Goal: Check status: Check status

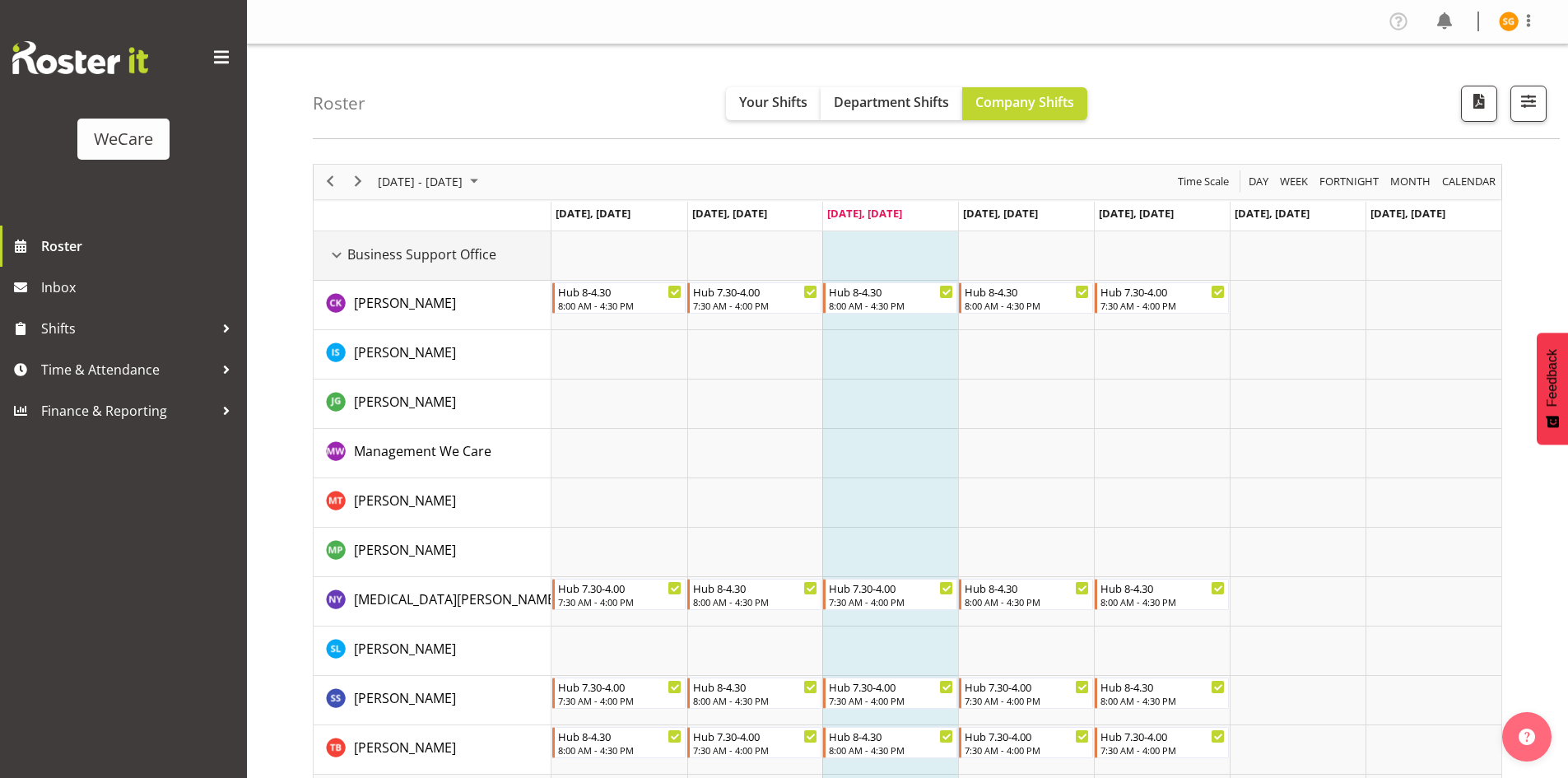
click at [337, 252] on div "Business Support Office resource" at bounding box center [337, 255] width 22 height 22
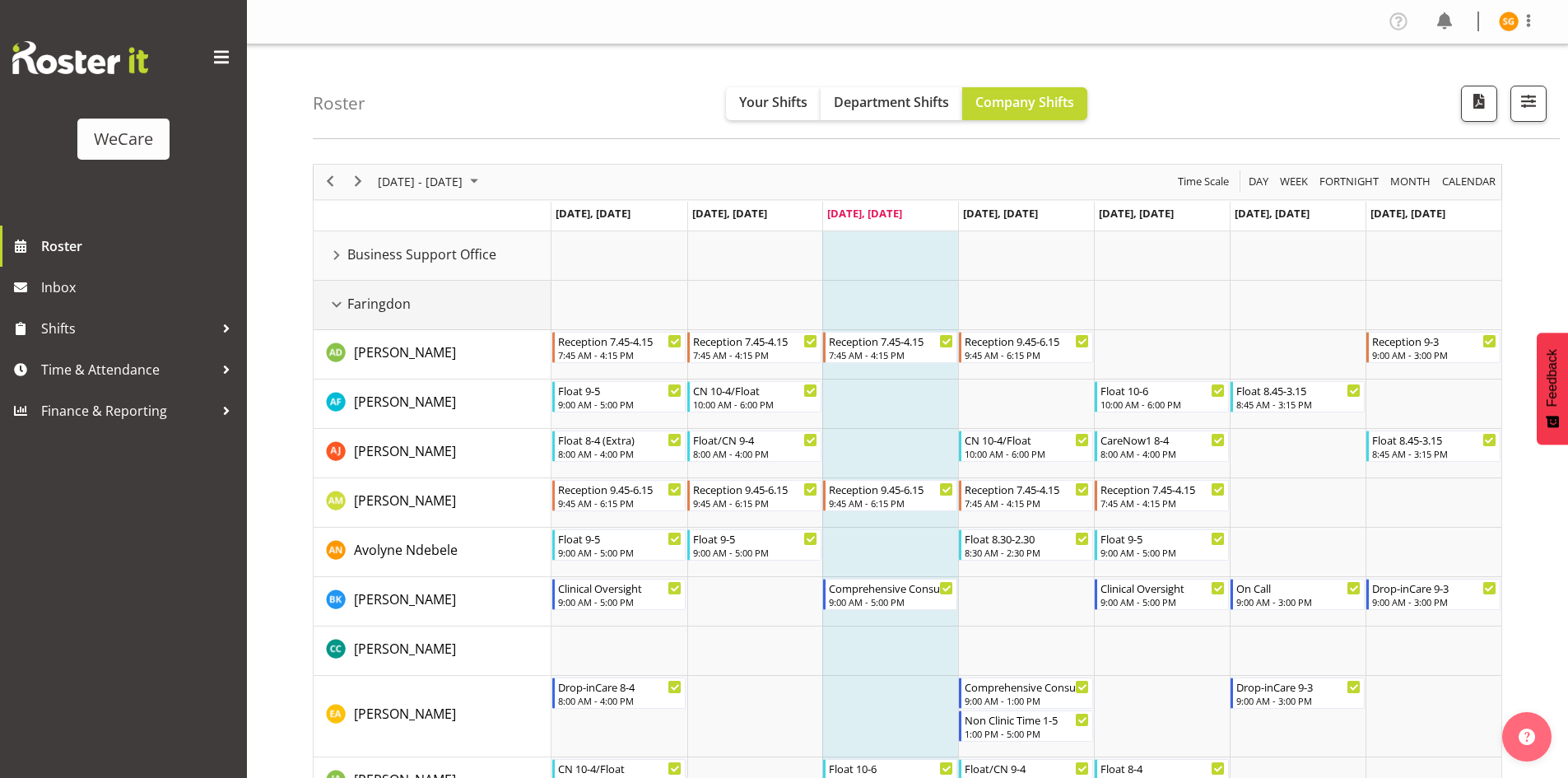
click at [342, 295] on div "Faringdon resource" at bounding box center [337, 305] width 22 height 22
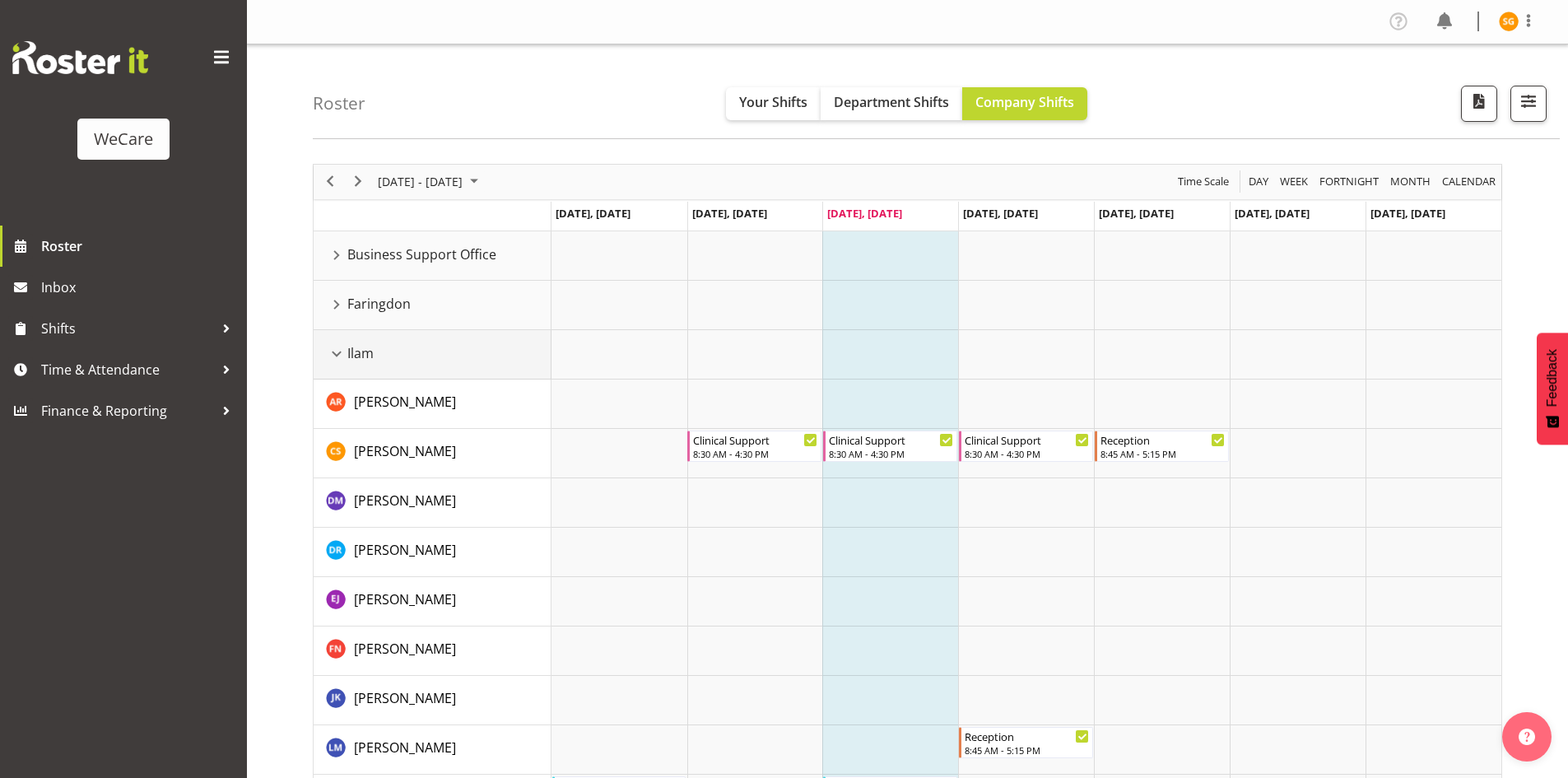
click at [337, 352] on div "Ilam resource" at bounding box center [337, 354] width 22 height 22
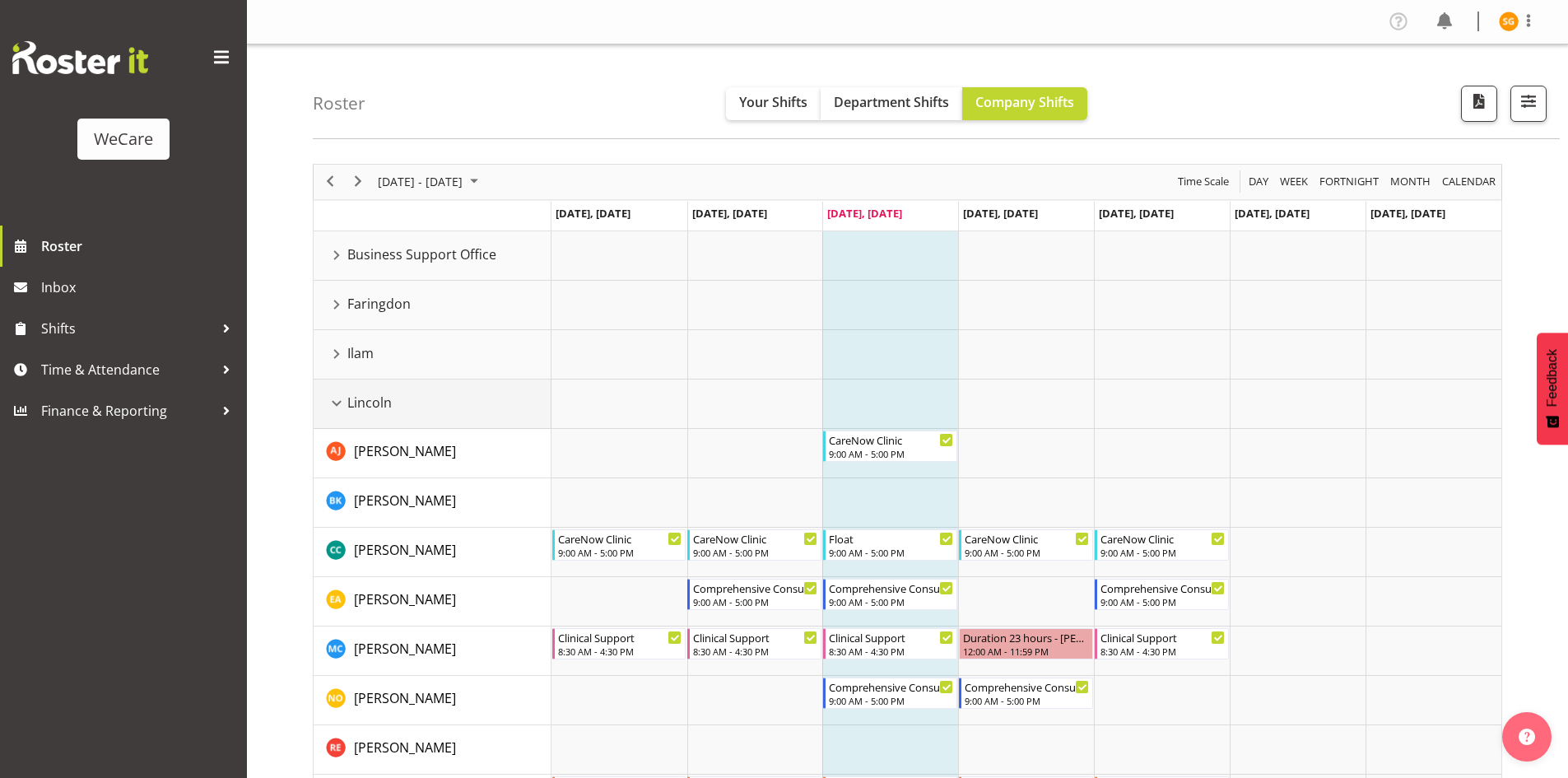
click at [339, 404] on div "Lincoln resource" at bounding box center [337, 403] width 22 height 22
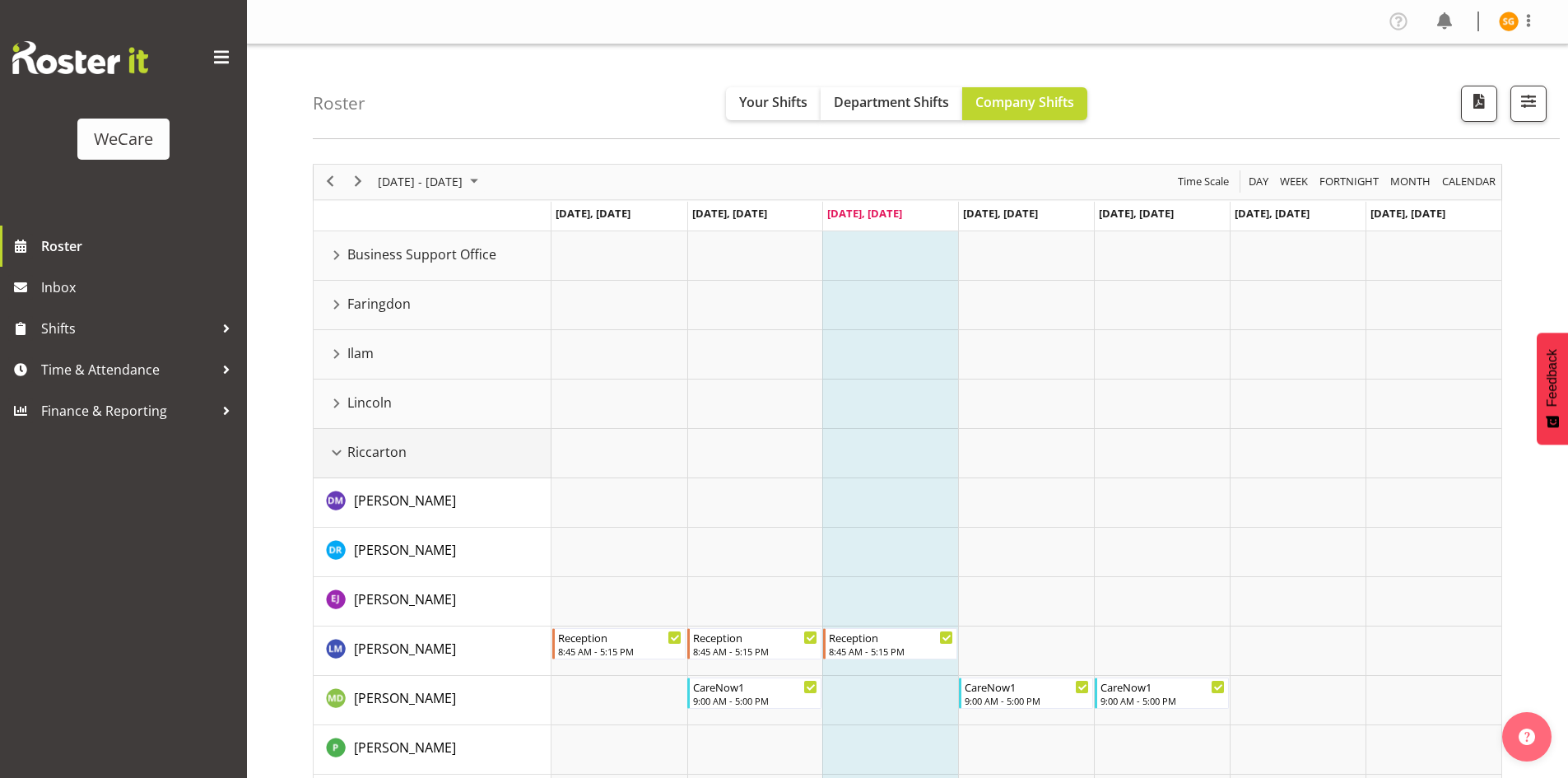
click at [346, 457] on div "Riccarton resource" at bounding box center [337, 453] width 22 height 22
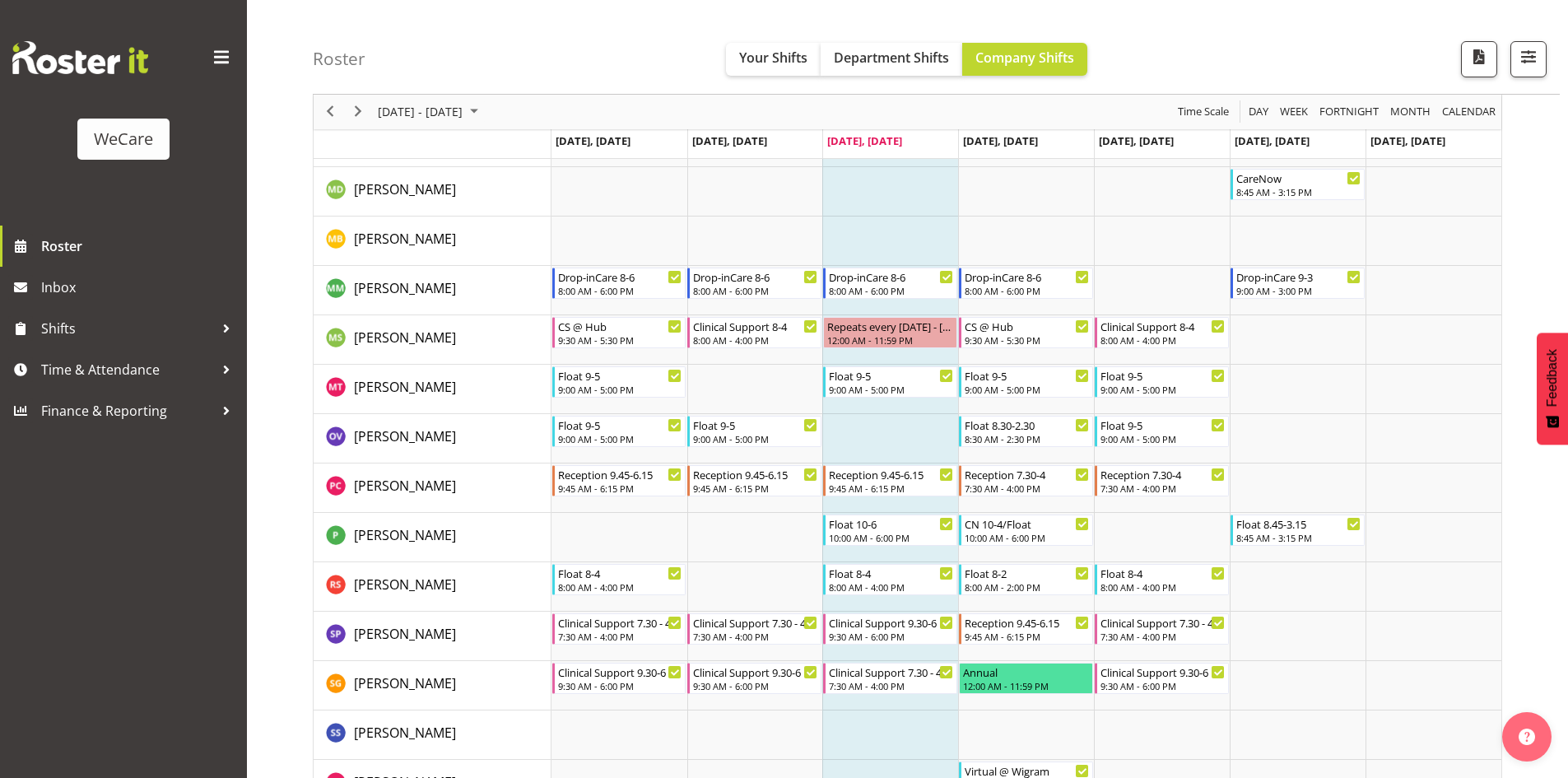
scroll to position [1047, 0]
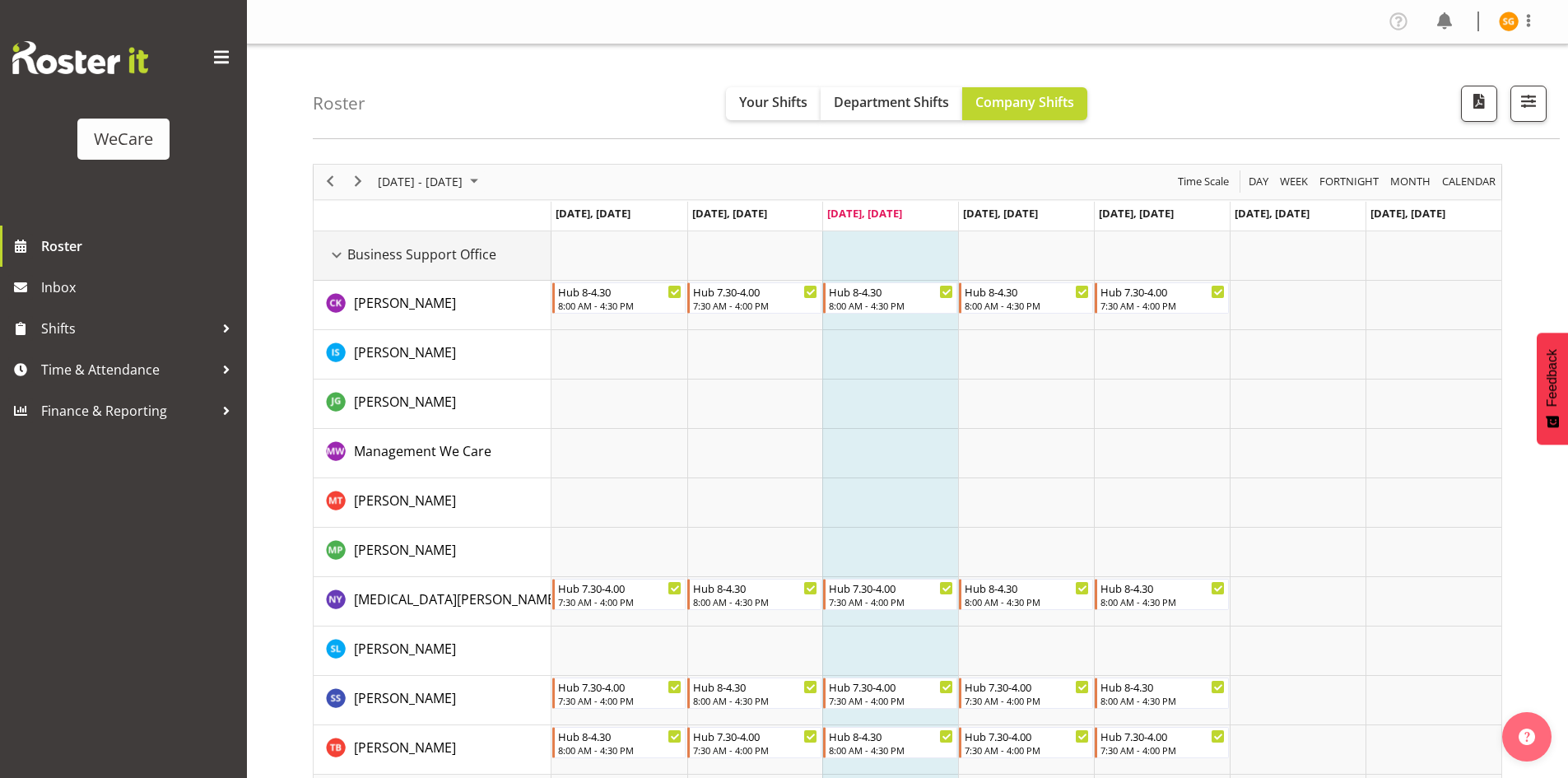
drag, startPoint x: 340, startPoint y: 255, endPoint x: 346, endPoint y: 277, distance: 22.8
click at [340, 255] on div "Business Support Office resource" at bounding box center [337, 255] width 22 height 22
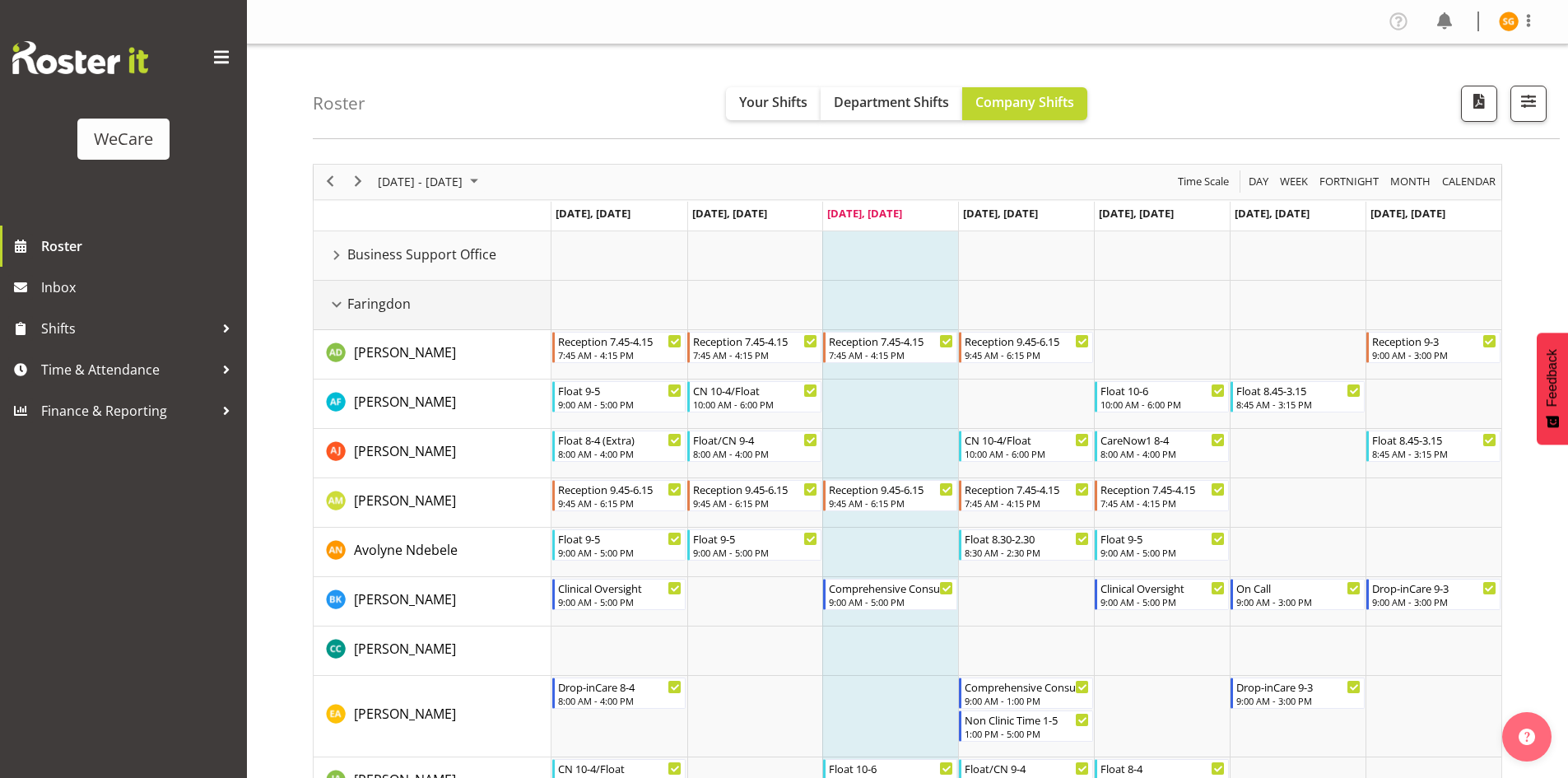
click at [339, 305] on div "Faringdon resource" at bounding box center [337, 305] width 22 height 22
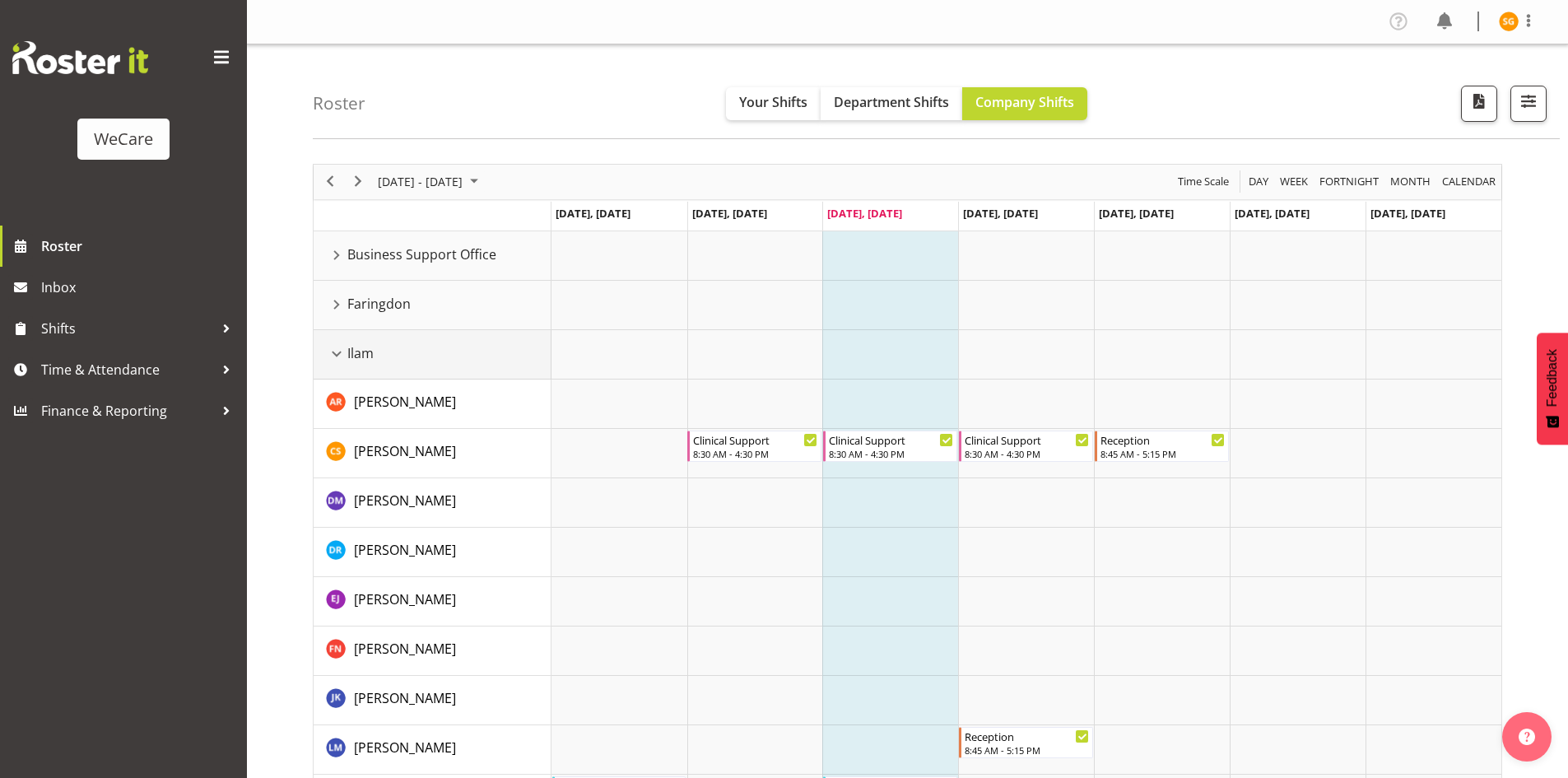
click at [341, 349] on div "Ilam resource" at bounding box center [337, 354] width 22 height 22
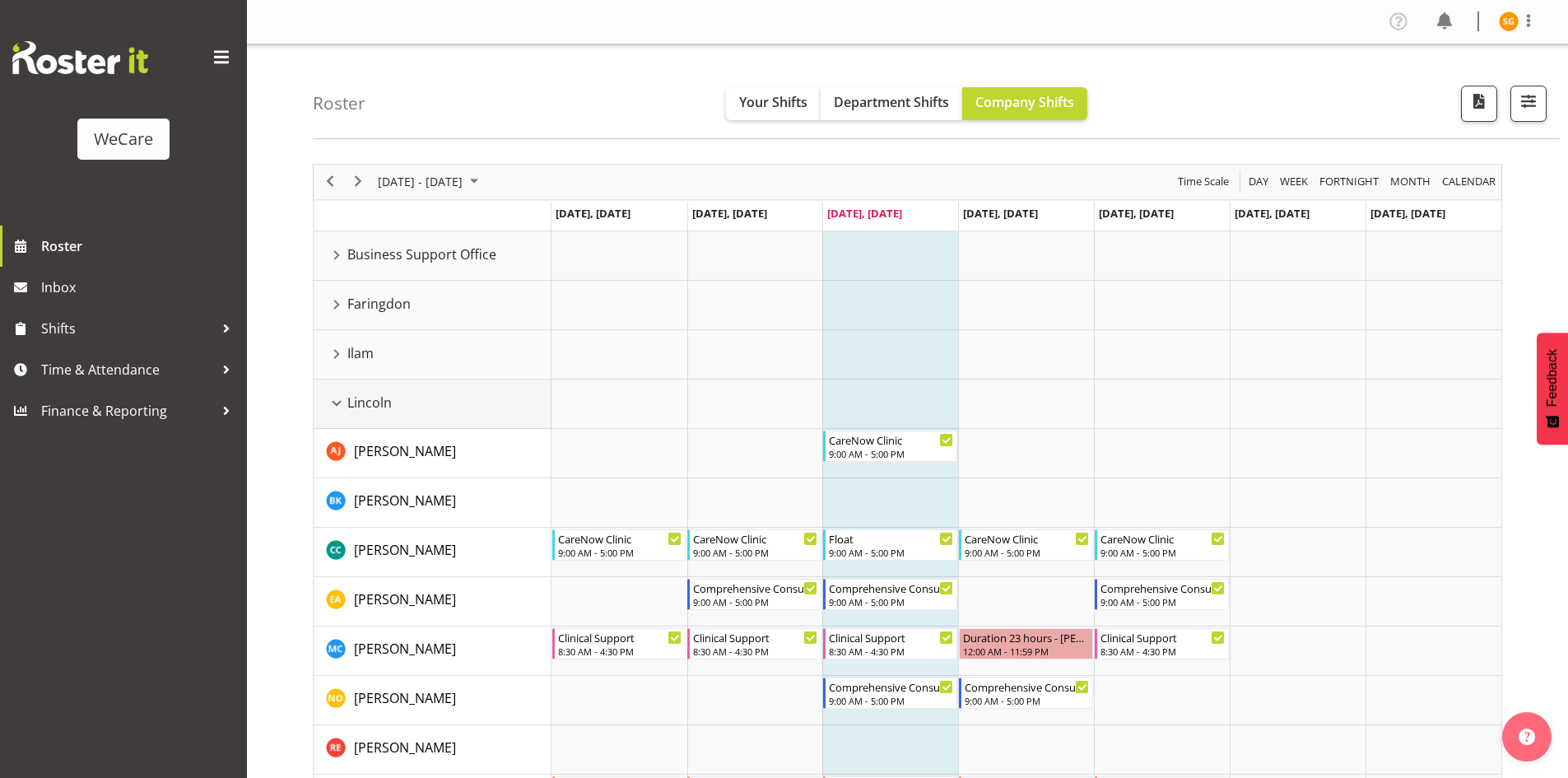
click at [342, 395] on div "Lincoln resource" at bounding box center [337, 403] width 22 height 22
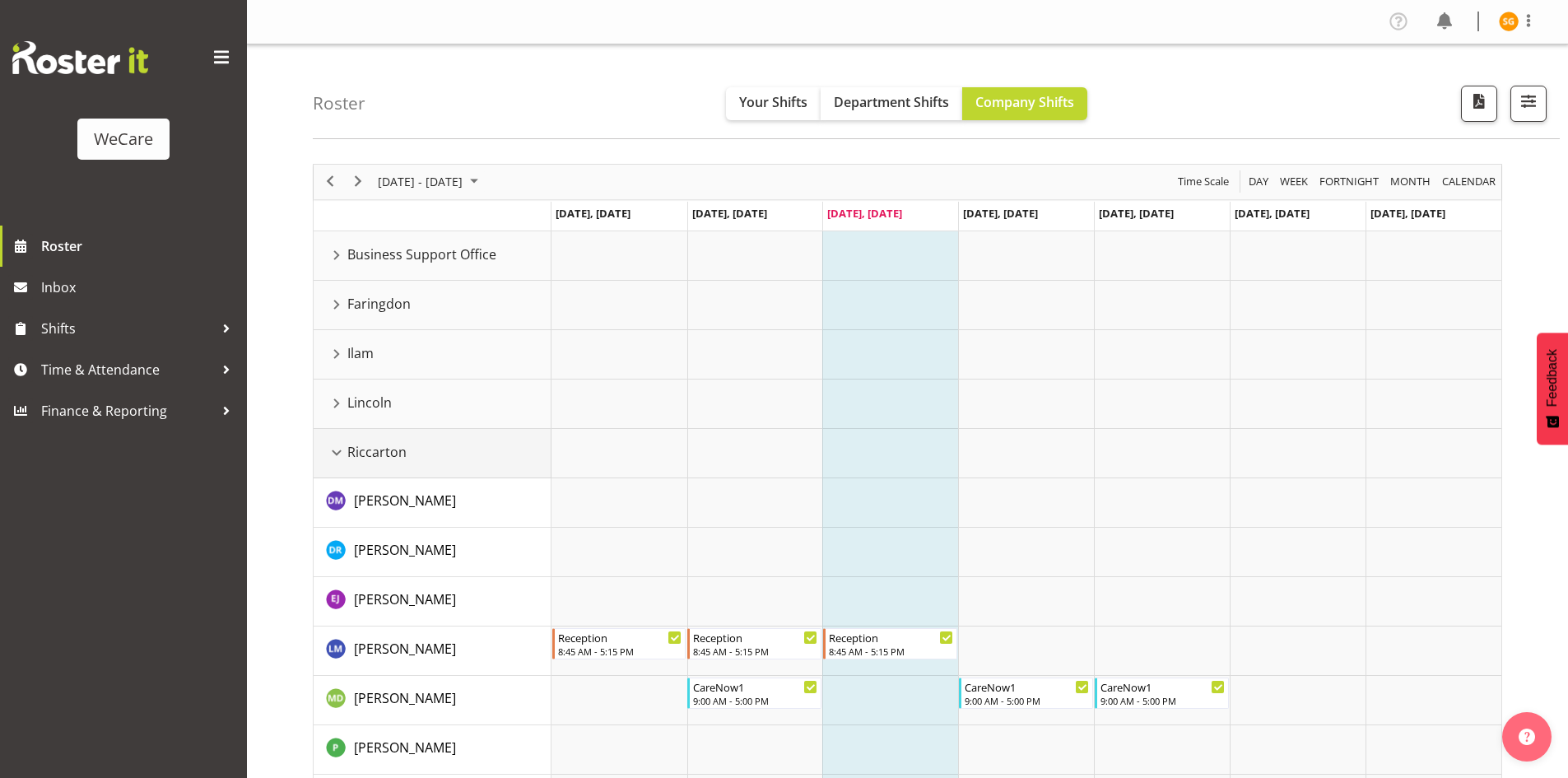
drag, startPoint x: 336, startPoint y: 446, endPoint x: 346, endPoint y: 459, distance: 16.4
click at [336, 448] on div "Riccarton resource" at bounding box center [337, 453] width 22 height 22
